Goal: Transaction & Acquisition: Purchase product/service

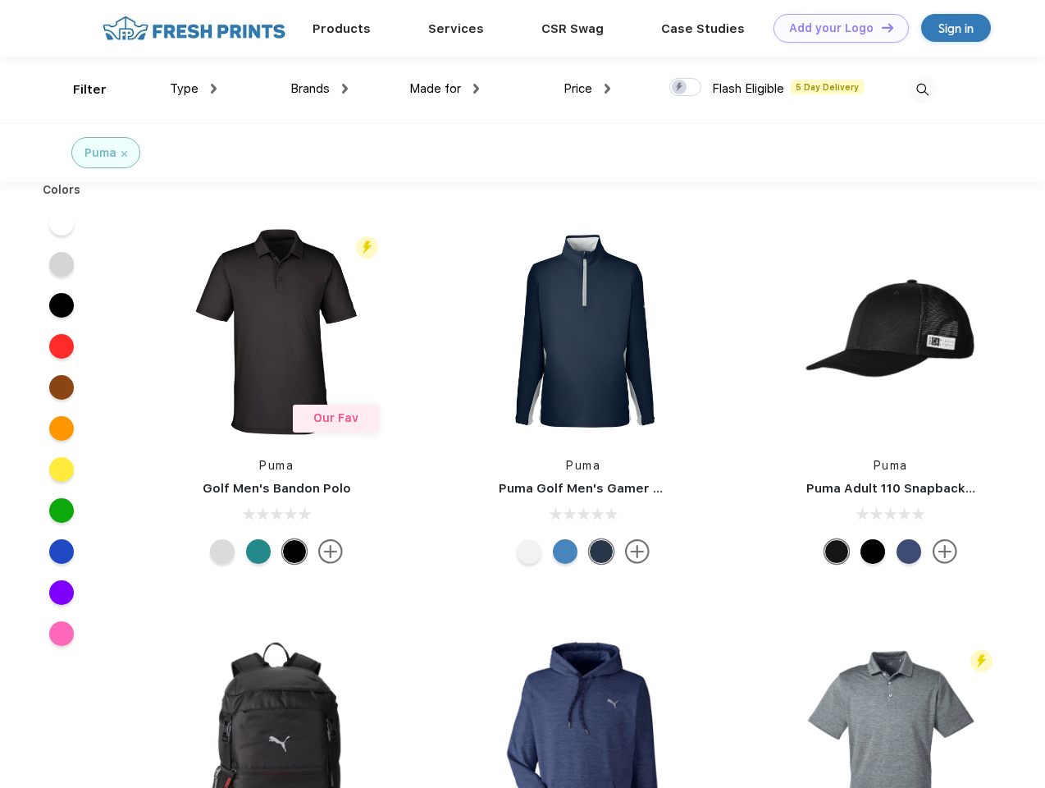
click at [835, 28] on link "Add your Logo Design Tool" at bounding box center [841, 28] width 135 height 29
click at [0, 0] on div "Design Tool" at bounding box center [0, 0] width 0 height 0
click at [880, 27] on link "Add your Logo Design Tool" at bounding box center [841, 28] width 135 height 29
click at [79, 89] on div "Filter" at bounding box center [90, 89] width 34 height 19
click at [194, 89] on span "Type" at bounding box center [184, 88] width 29 height 15
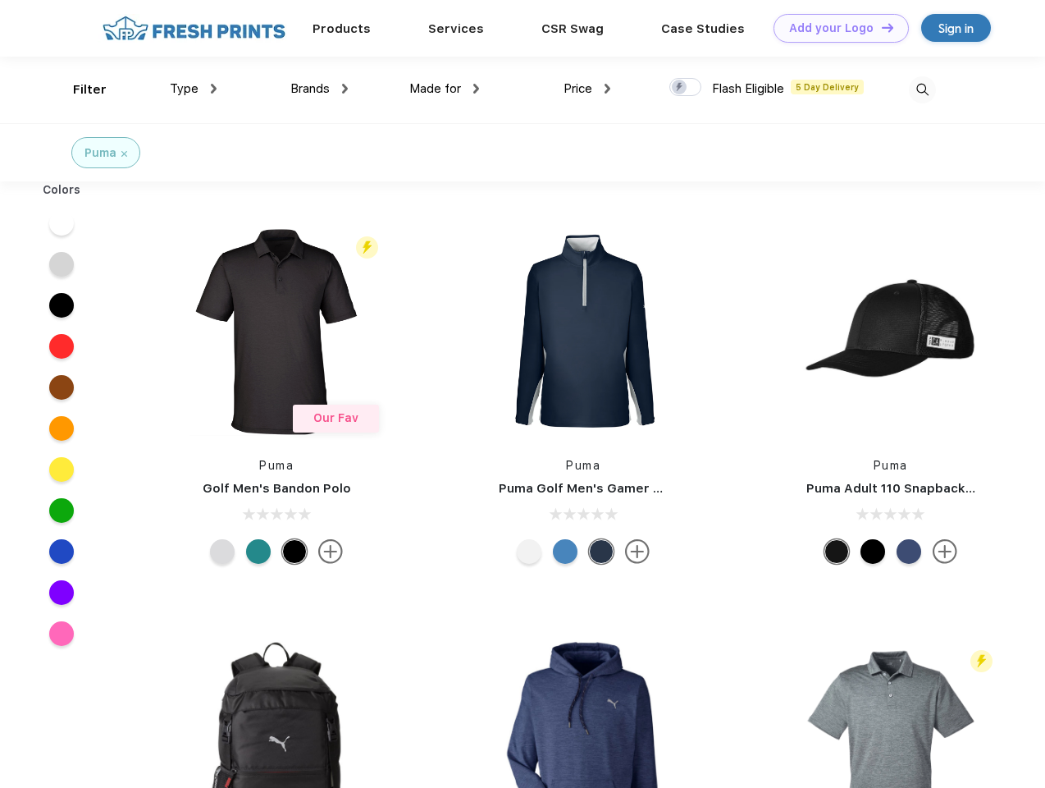
click at [319, 89] on span "Brands" at bounding box center [309, 88] width 39 height 15
click at [445, 89] on span "Made for" at bounding box center [435, 88] width 52 height 15
click at [588, 89] on span "Price" at bounding box center [578, 88] width 29 height 15
click at [686, 88] on div at bounding box center [686, 87] width 32 height 18
click at [680, 88] on input "checkbox" at bounding box center [675, 82] width 11 height 11
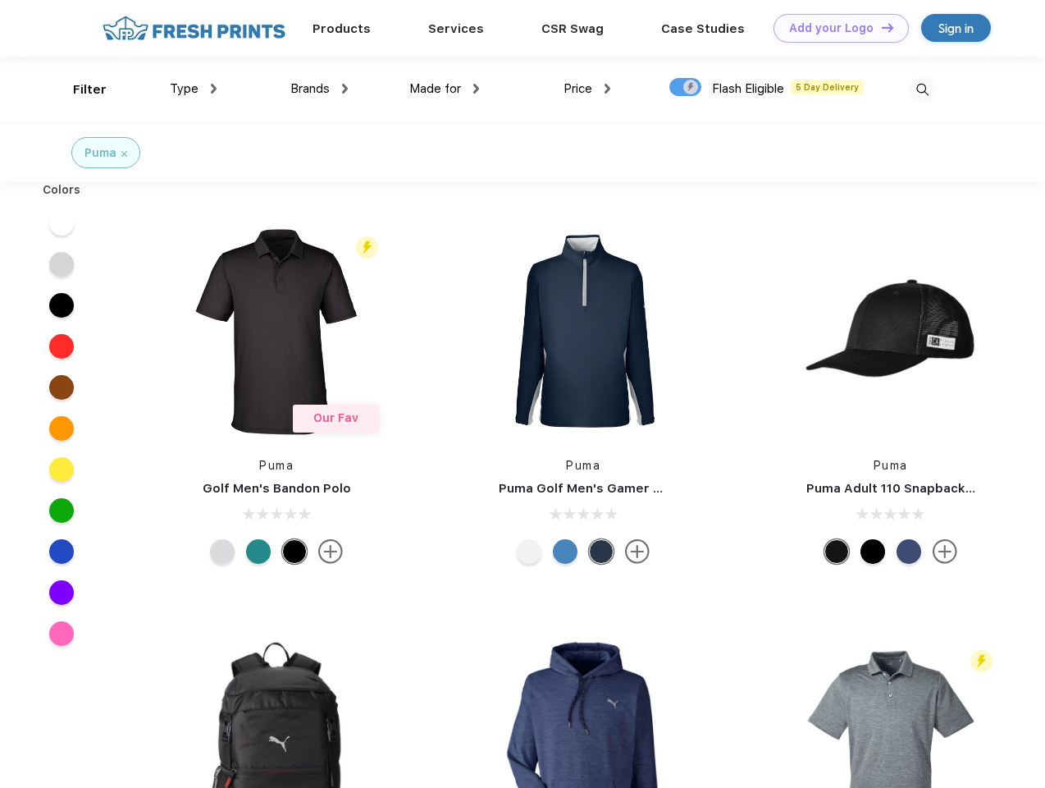
click at [922, 89] on img at bounding box center [922, 89] width 27 height 27
